Goal: Transaction & Acquisition: Purchase product/service

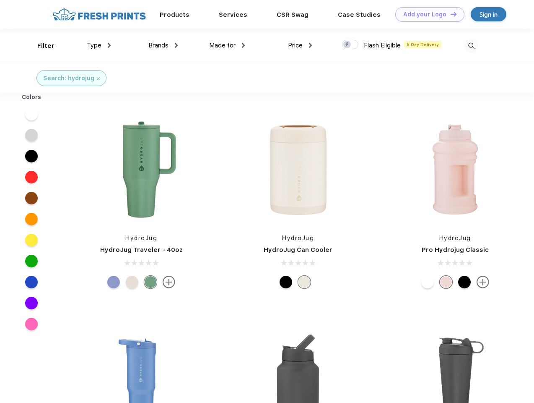
scroll to position [0, 0]
click at [427, 14] on link "Add your Logo Design Tool" at bounding box center [429, 14] width 69 height 15
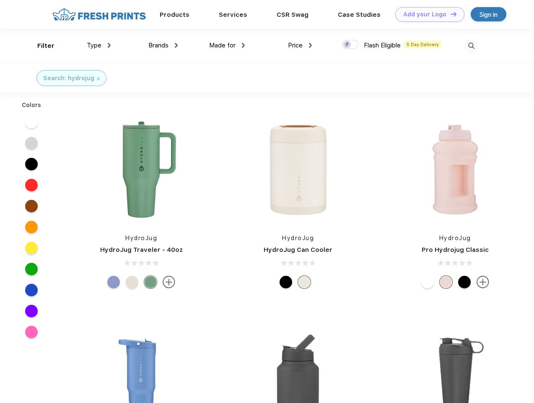
click at [0, 0] on div "Design Tool" at bounding box center [0, 0] width 0 height 0
click at [450, 14] on link "Add your Logo Design Tool" at bounding box center [429, 14] width 69 height 15
click at [40, 46] on div "Filter" at bounding box center [45, 46] width 17 height 10
click at [99, 45] on span "Type" at bounding box center [94, 46] width 15 height 8
click at [163, 45] on span "Brands" at bounding box center [158, 46] width 20 height 8
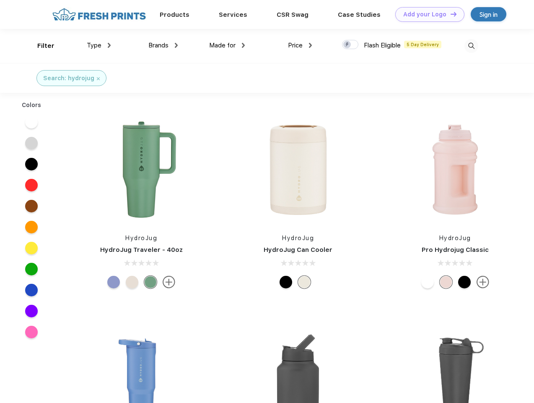
click at [227, 45] on span "Made for" at bounding box center [222, 46] width 26 height 8
click at [300, 45] on span "Price" at bounding box center [295, 46] width 15 height 8
click at [351, 45] on div at bounding box center [350, 44] width 16 height 9
click at [348, 45] on input "checkbox" at bounding box center [344, 41] width 5 height 5
click at [471, 46] on img at bounding box center [472, 46] width 14 height 14
